Goal: Information Seeking & Learning: Learn about a topic

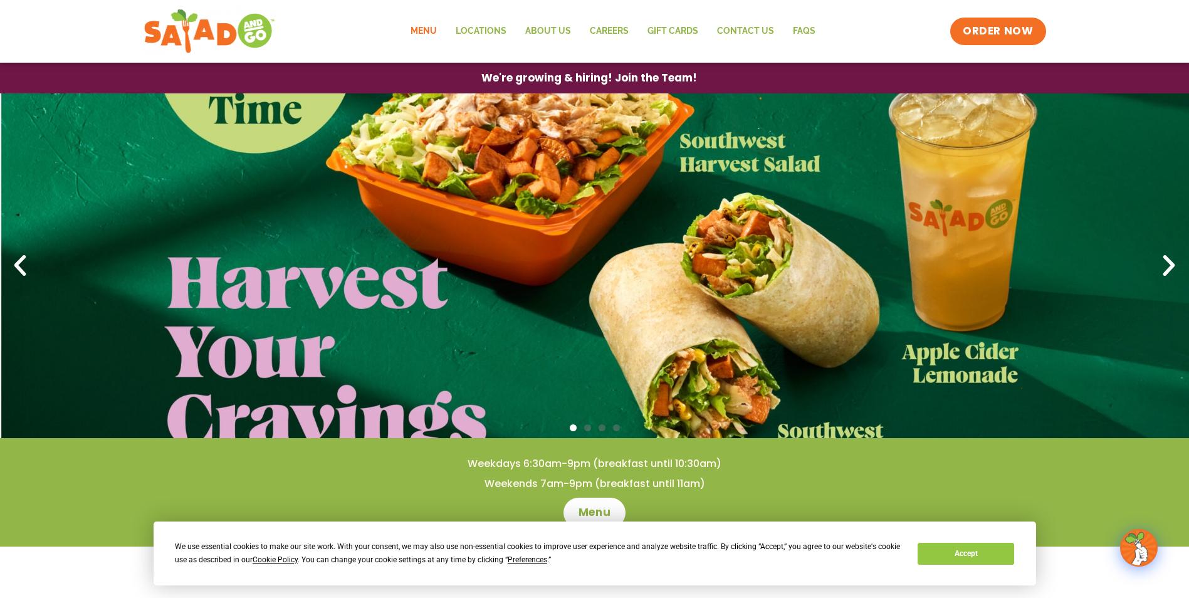
click at [437, 29] on link "Menu" at bounding box center [423, 31] width 45 height 29
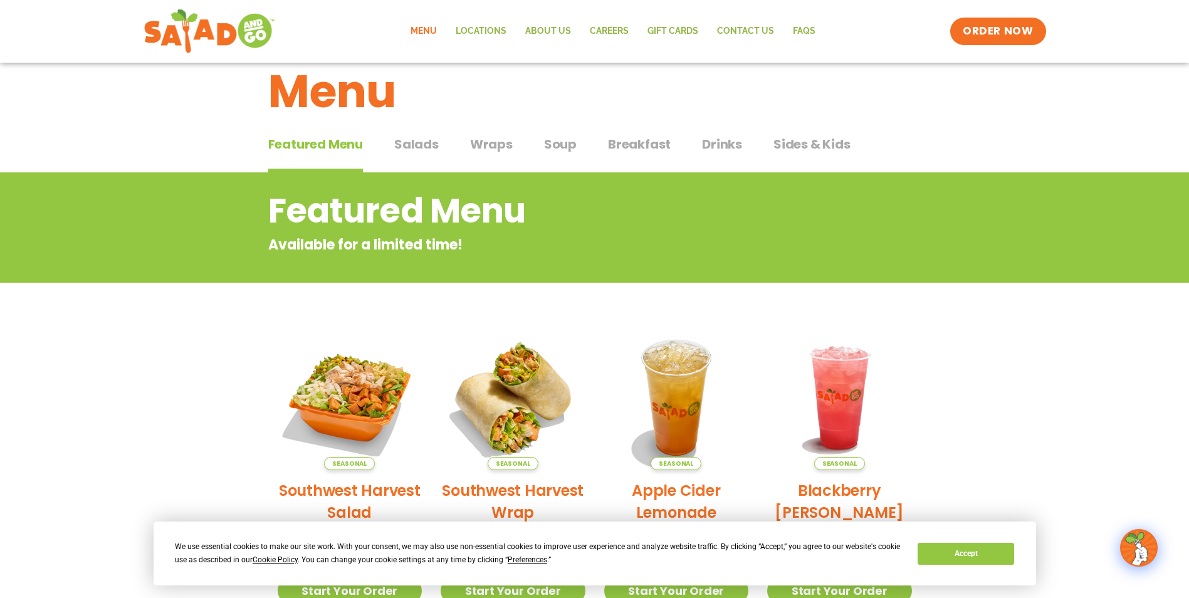
scroll to position [11, 0]
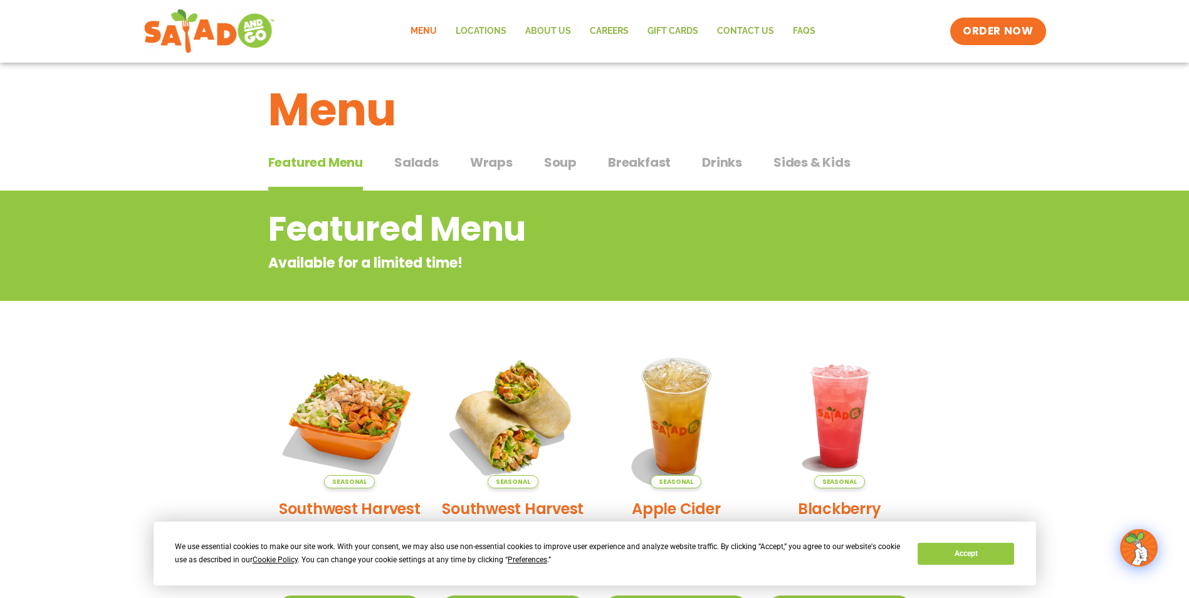
click at [568, 164] on span "Soup" at bounding box center [560, 162] width 33 height 19
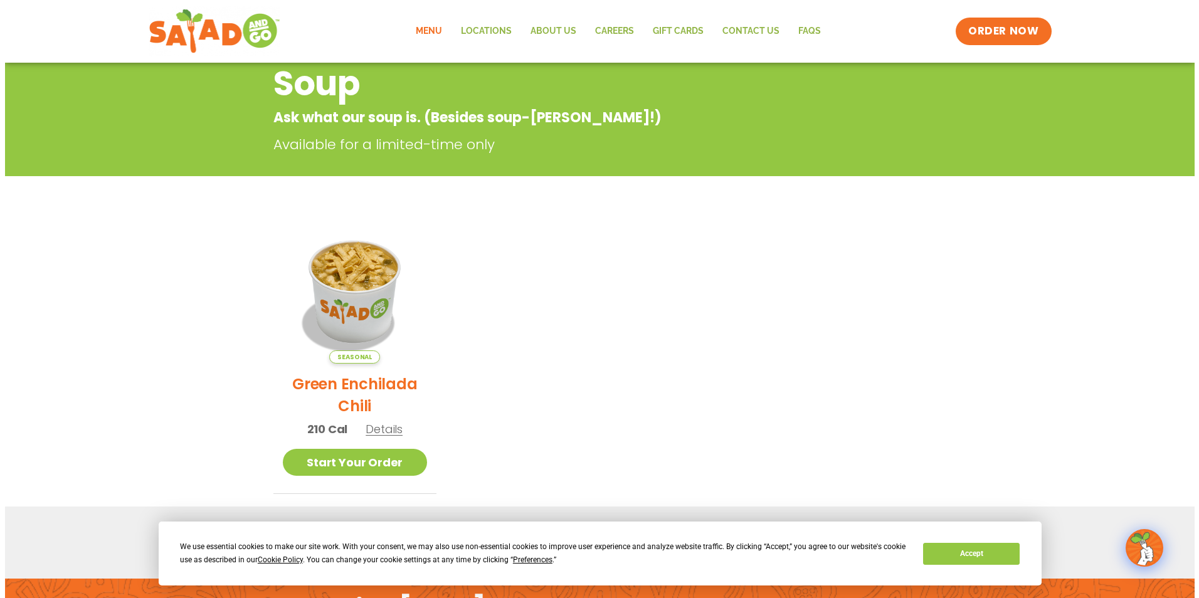
scroll to position [157, 0]
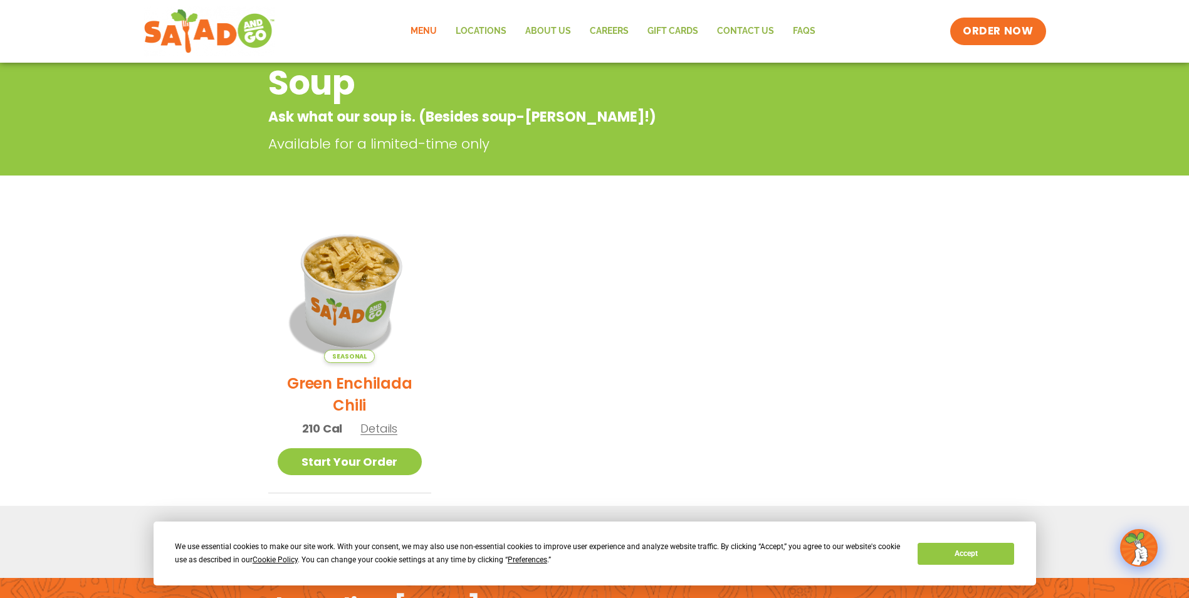
click at [345, 337] on img at bounding box center [350, 291] width 170 height 170
